Goal: Book appointment/travel/reservation

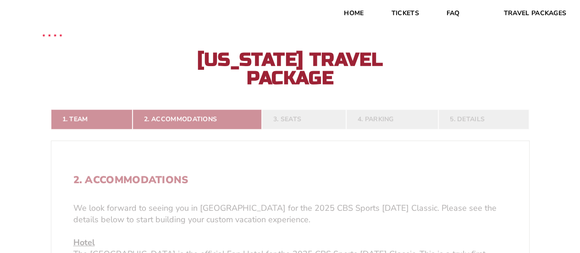
scroll to position [27, 0]
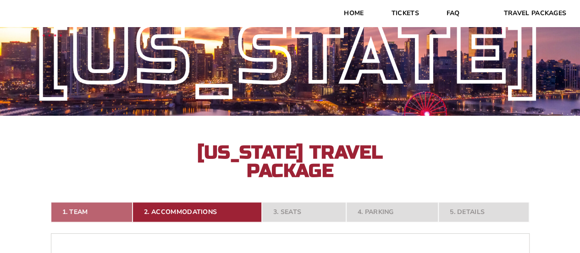
click at [110, 212] on link "1. Team" at bounding box center [92, 212] width 82 height 20
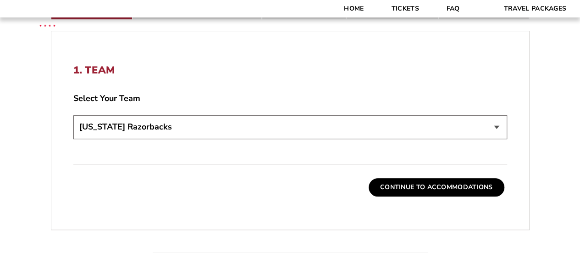
scroll to position [228, 0]
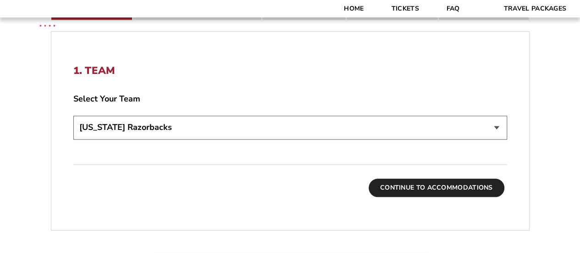
click at [420, 184] on button "Continue To Accommodations" at bounding box center [436, 187] width 136 height 18
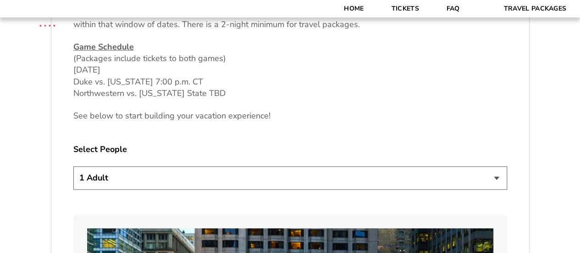
scroll to position [436, 0]
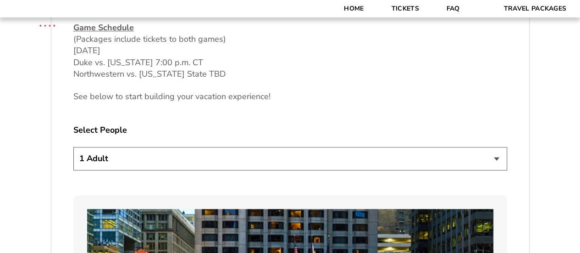
click at [159, 159] on select "1 Adult 2 Adults 3 Adults 4 Adults 2 Adults + 1 Child 2 Adults + 2 Children 2 A…" at bounding box center [290, 158] width 434 height 23
select select "2 Adults"
click at [73, 147] on select "1 Adult 2 Adults 3 Adults 4 Adults 2 Adults + 1 Child 2 Adults + 2 Children 2 A…" at bounding box center [290, 158] width 434 height 23
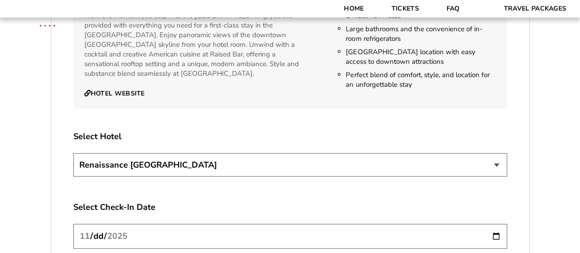
scroll to position [981, 0]
click at [194, 162] on select "Renaissance [GEOGRAPHIC_DATA]" at bounding box center [290, 164] width 434 height 23
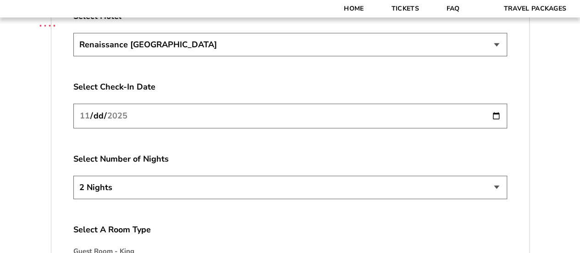
scroll to position [1101, 0]
click at [171, 183] on select "2 Nights 3 Nights 4 Nights" at bounding box center [290, 186] width 434 height 23
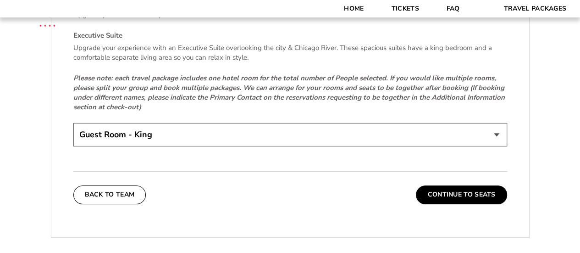
scroll to position [1402, 0]
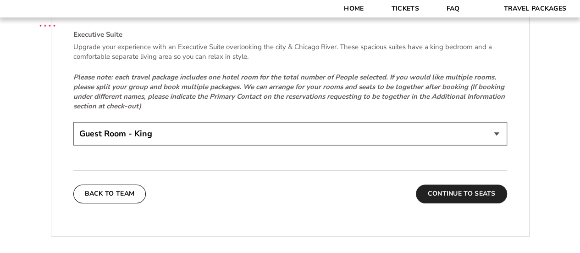
click at [462, 192] on button "Continue To Seats" at bounding box center [461, 193] width 91 height 18
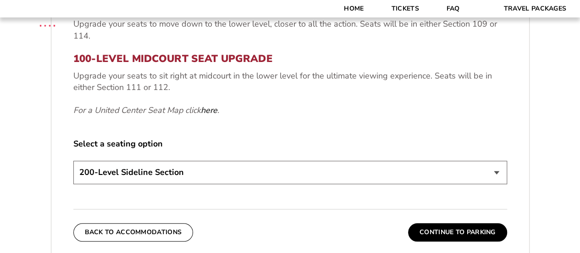
scroll to position [373, 0]
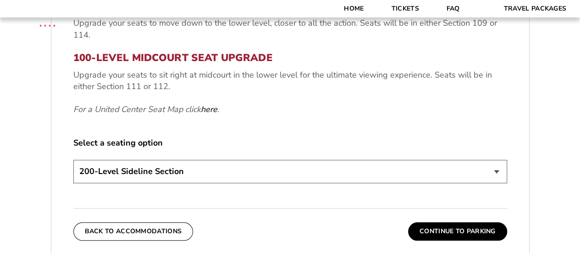
click at [258, 172] on select "200-Level Sideline Section 100-Level Corner Seat Upgrade (+$80 per person) 100-…" at bounding box center [290, 170] width 434 height 23
select select "100-Level Midcourt Seat Upgrade"
click at [73, 159] on select "200-Level Sideline Section 100-Level Corner Seat Upgrade (+$80 per person) 100-…" at bounding box center [290, 170] width 434 height 23
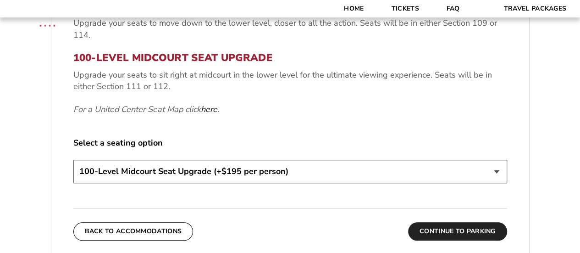
click at [450, 227] on button "Continue To Parking" at bounding box center [457, 231] width 99 height 18
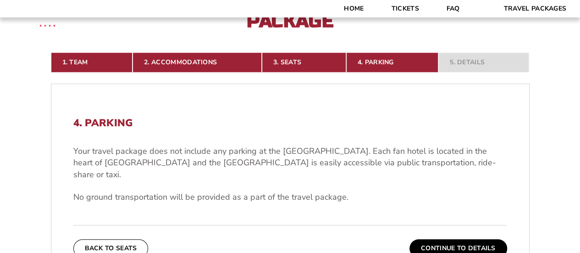
scroll to position [176, 0]
click at [452, 239] on button "Continue To Details" at bounding box center [458, 248] width 98 height 18
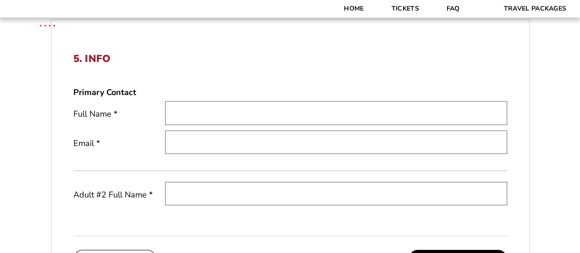
scroll to position [236, 0]
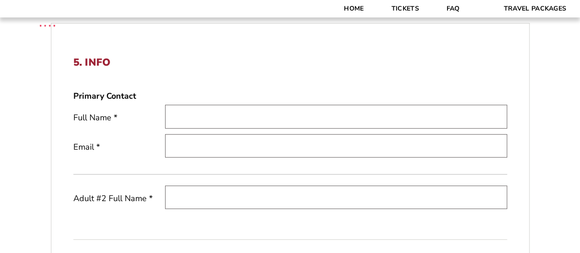
click at [230, 115] on input "text" at bounding box center [336, 115] width 342 height 23
type input "Jeff Linam"
type input "linamjeff@gmail.com"
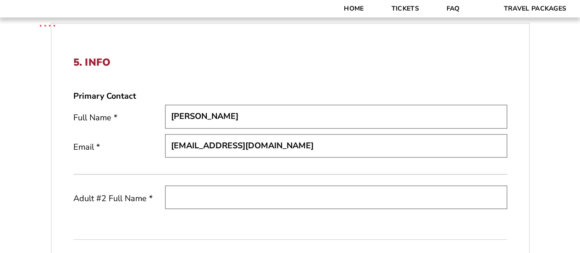
click at [232, 192] on input "text" at bounding box center [336, 196] width 342 height 23
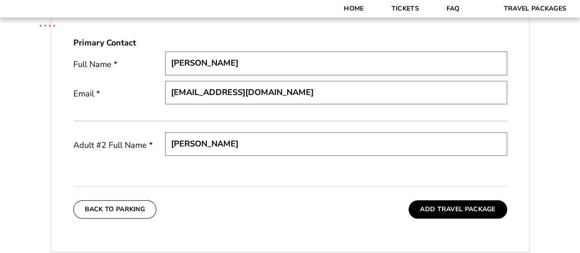
scroll to position [290, 0]
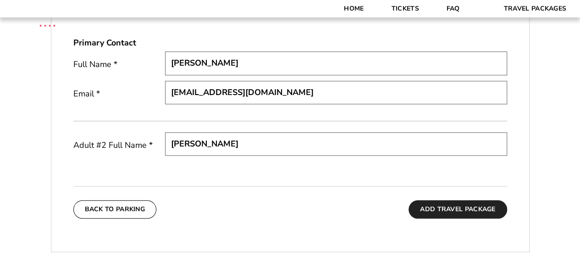
type input "Jana Hancock"
click at [438, 207] on button "Add Travel Package" at bounding box center [457, 209] width 98 height 18
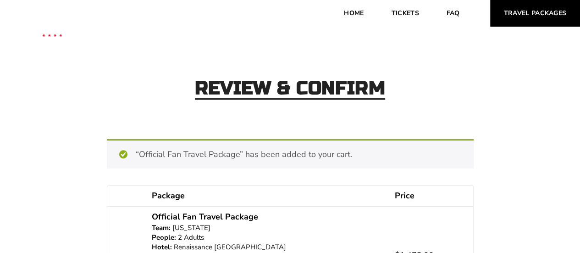
click at [535, 14] on link "Travel Packages" at bounding box center [535, 13] width 90 height 27
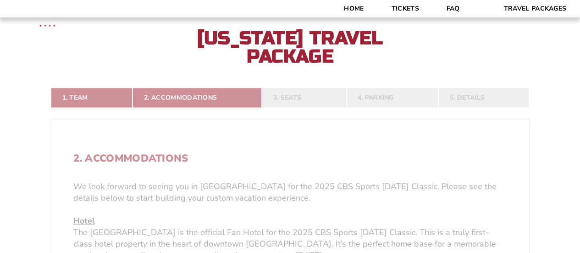
scroll to position [141, 0]
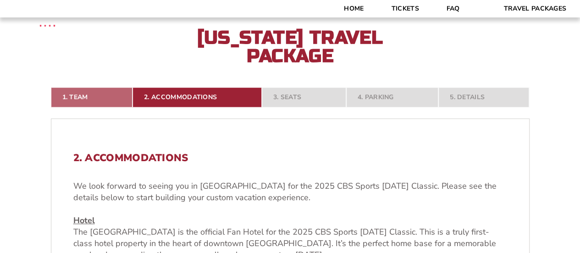
click at [102, 97] on link "1. Team" at bounding box center [92, 97] width 82 height 20
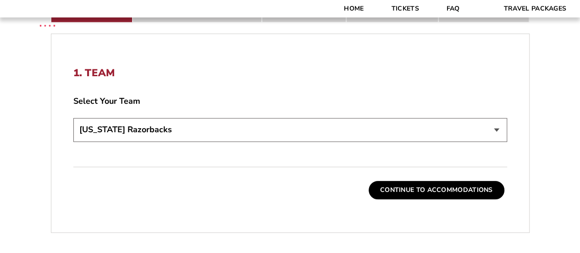
scroll to position [226, 0]
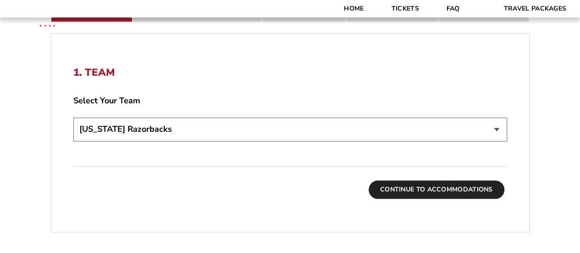
click at [426, 187] on button "Continue To Accommodations" at bounding box center [436, 189] width 136 height 18
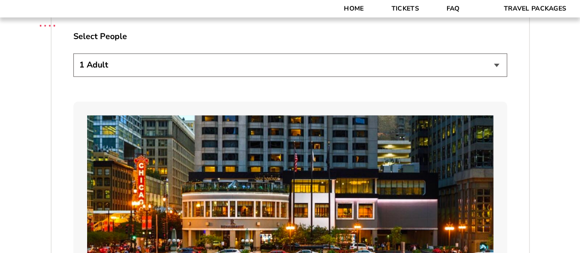
scroll to position [531, 0]
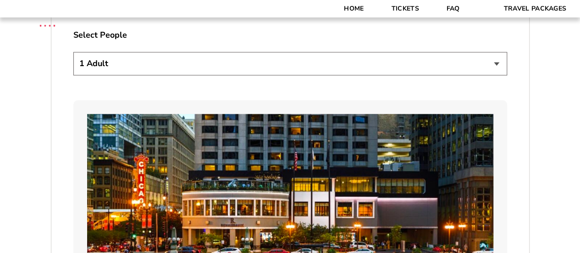
click at [194, 65] on select "1 Adult 2 Adults 3 Adults 4 Adults 2 Adults + 1 Child 2 Adults + 2 Children 2 A…" at bounding box center [290, 63] width 434 height 23
select select "2 Adults"
click at [73, 52] on select "1 Adult 2 Adults 3 Adults 4 Adults 2 Adults + 1 Child 2 Adults + 2 Children 2 A…" at bounding box center [290, 63] width 434 height 23
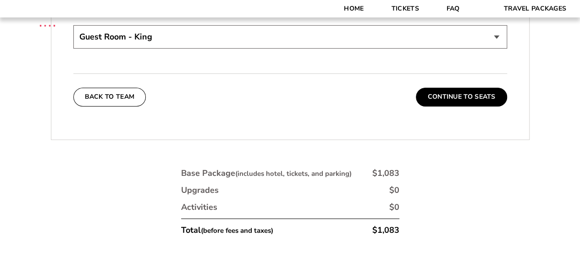
scroll to position [1500, 0]
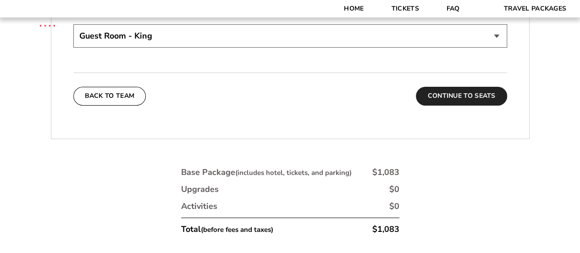
click at [461, 96] on button "Continue To Seats" at bounding box center [461, 96] width 91 height 18
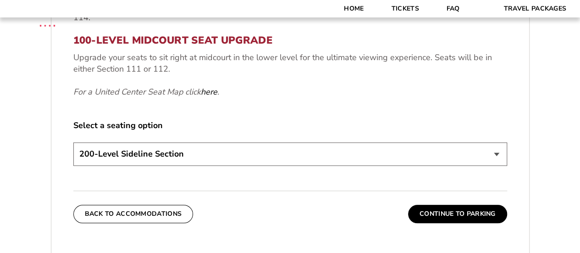
scroll to position [391, 0]
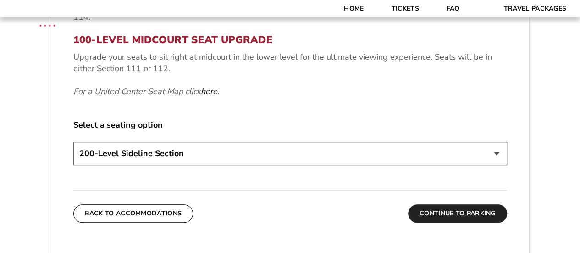
click at [464, 211] on button "Continue To Parking" at bounding box center [457, 213] width 99 height 18
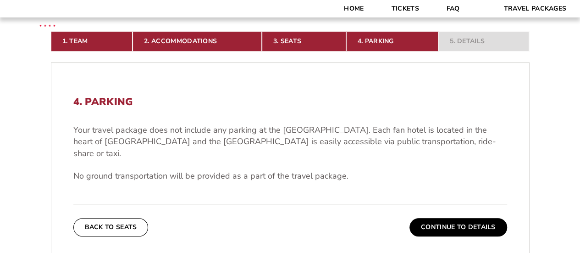
scroll to position [198, 0]
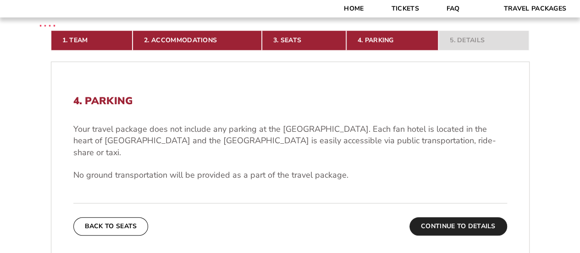
click at [464, 217] on button "Continue To Details" at bounding box center [458, 226] width 98 height 18
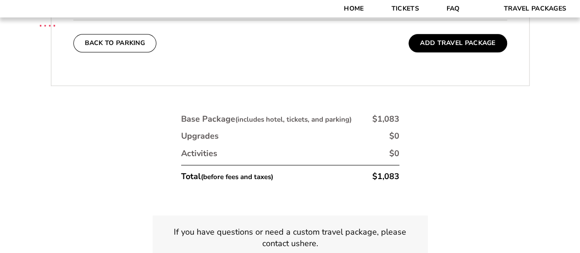
scroll to position [464, 0]
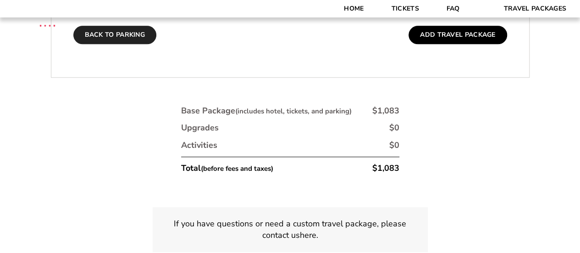
click at [133, 29] on button "Back To Parking" at bounding box center [114, 35] width 83 height 18
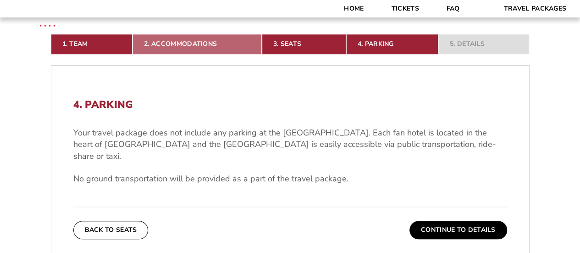
scroll to position [200, 0]
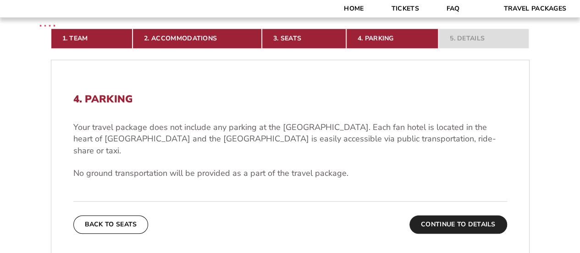
click at [438, 215] on button "Continue To Details" at bounding box center [458, 224] width 98 height 18
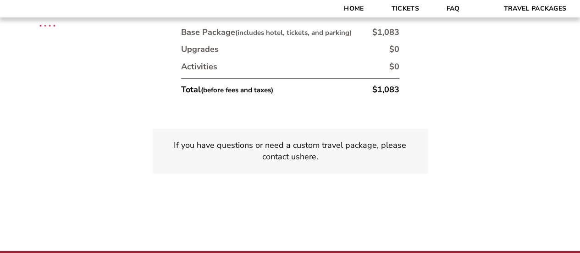
scroll to position [507, 0]
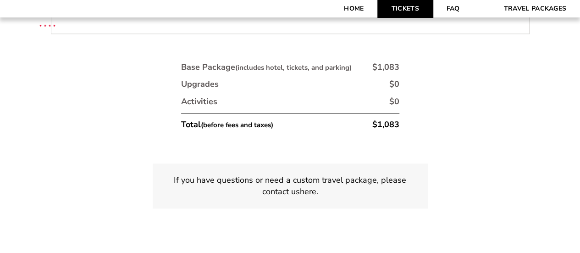
click at [407, 11] on link "Tickets" at bounding box center [404, 8] width 55 height 17
